Goal: Learn about a topic

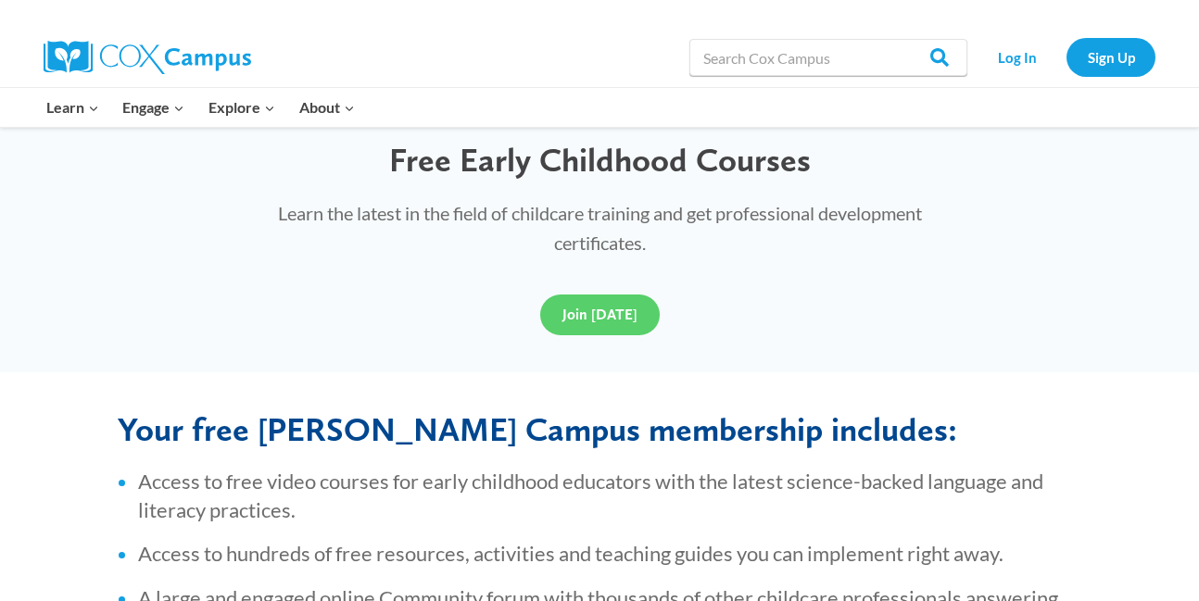
scroll to position [526, 0]
click at [572, 311] on span "Join [DATE]" at bounding box center [599, 314] width 75 height 18
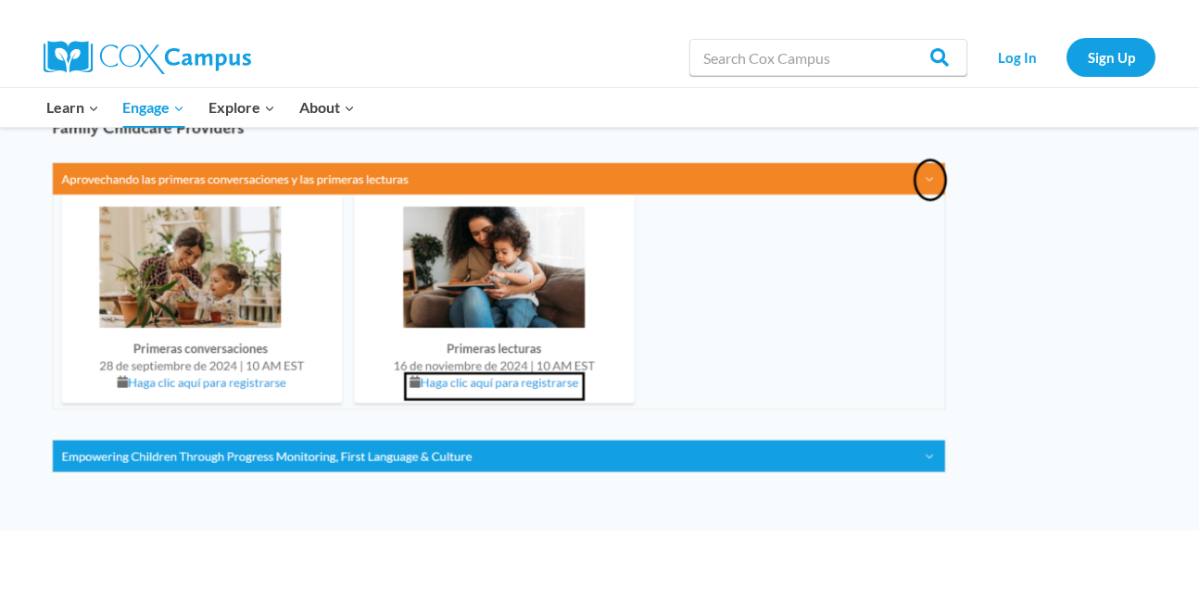
scroll to position [2295, 0]
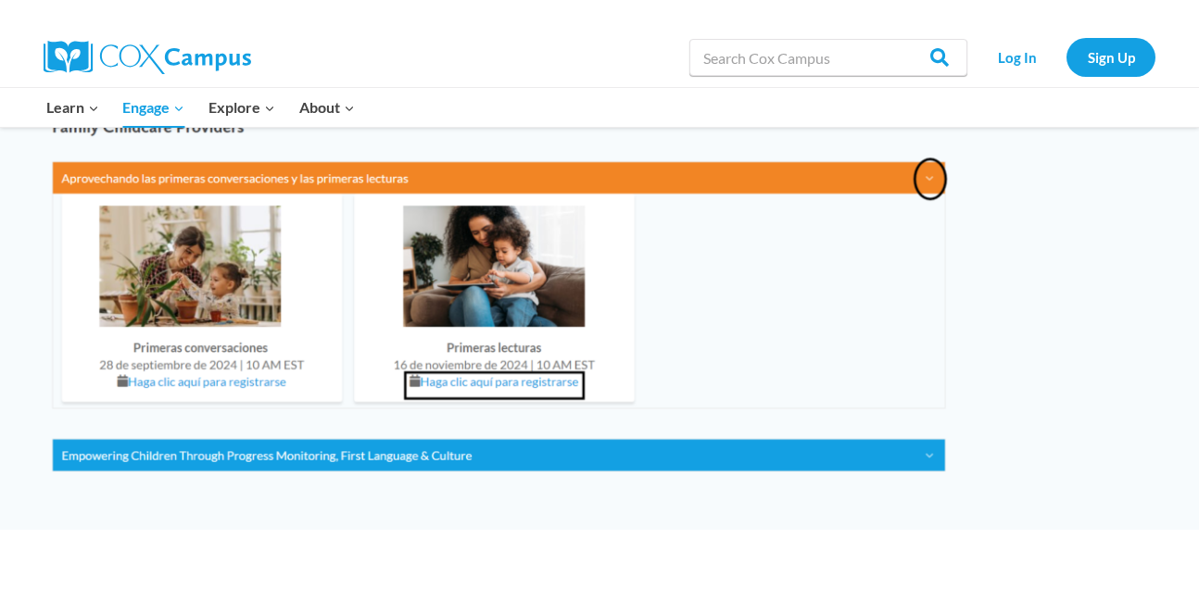
click at [164, 382] on img at bounding box center [501, 298] width 925 height 387
click at [120, 378] on img at bounding box center [501, 298] width 925 height 387
click at [123, 357] on img at bounding box center [501, 298] width 925 height 387
click at [463, 383] on img at bounding box center [501, 298] width 925 height 387
click at [487, 302] on img at bounding box center [501, 298] width 925 height 387
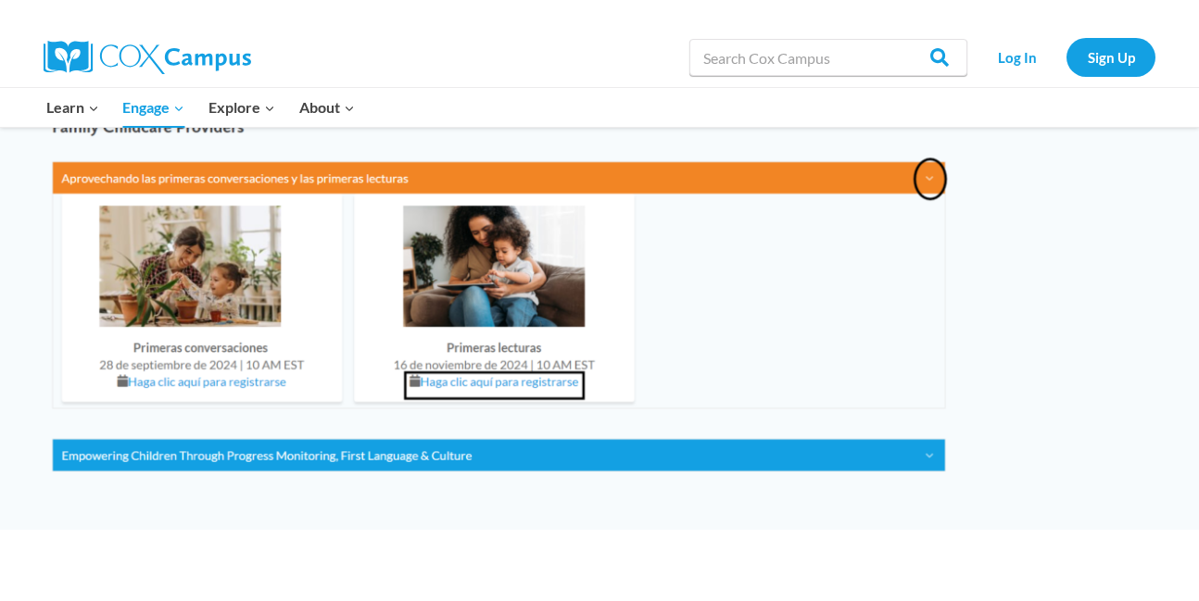
click at [248, 230] on img at bounding box center [501, 298] width 925 height 387
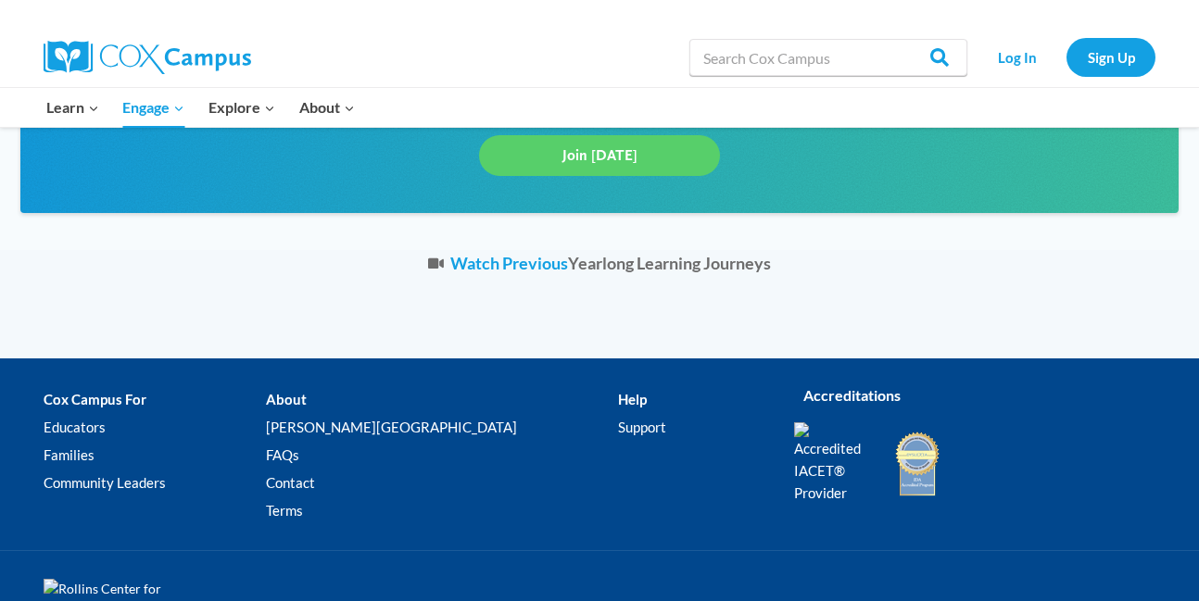
scroll to position [3991, 0]
